Goal: Task Accomplishment & Management: Use online tool/utility

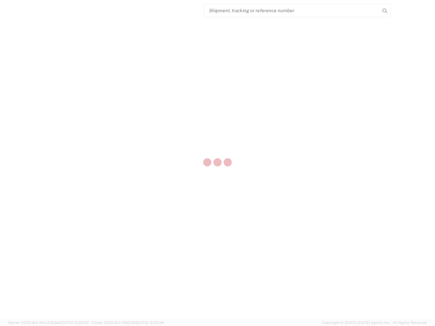
select select "US"
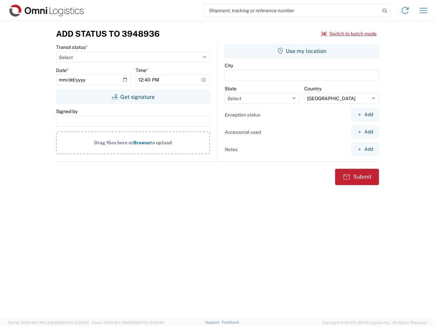
click at [292, 11] on input "search" at bounding box center [292, 10] width 176 height 13
click at [385, 11] on icon at bounding box center [385, 11] width 10 height 10
click at [405, 11] on icon at bounding box center [405, 10] width 11 height 11
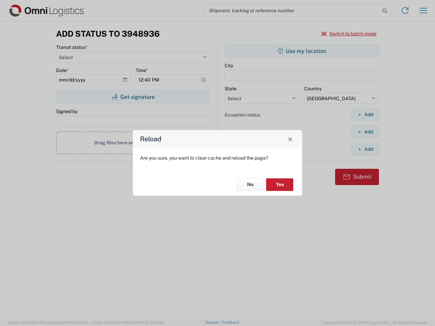
click at [423, 11] on div "Reload Are you sure, you want to clear cache and reload the page? No Yes" at bounding box center [217, 163] width 435 height 326
click at [349, 34] on div "Reload Are you sure, you want to clear cache and reload the page? No Yes" at bounding box center [217, 163] width 435 height 326
click at [133, 97] on div "Reload Are you sure, you want to clear cache and reload the page? No Yes" at bounding box center [217, 163] width 435 height 326
click at [302, 51] on div "Reload Are you sure, you want to clear cache and reload the page? No Yes" at bounding box center [217, 163] width 435 height 326
click at [365, 115] on div "Reload Are you sure, you want to clear cache and reload the page? No Yes" at bounding box center [217, 163] width 435 height 326
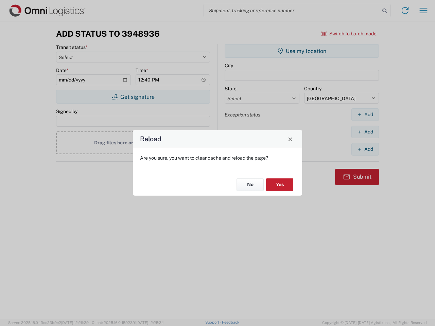
click at [365, 132] on div "Reload Are you sure, you want to clear cache and reload the page? No Yes" at bounding box center [217, 163] width 435 height 326
click at [365, 149] on div "Reload Are you sure, you want to clear cache and reload the page? No Yes" at bounding box center [217, 163] width 435 height 326
